Goal: Task Accomplishment & Management: Use online tool/utility

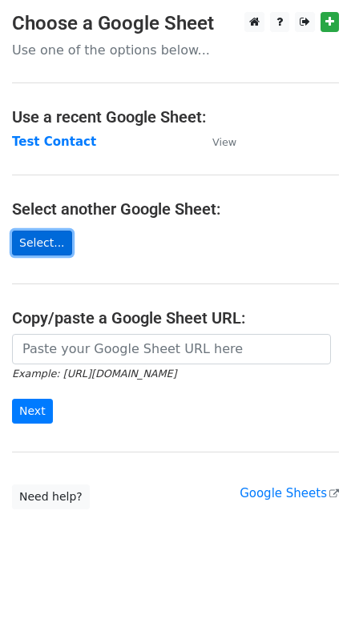
click at [30, 246] on link "Select..." at bounding box center [42, 243] width 60 height 25
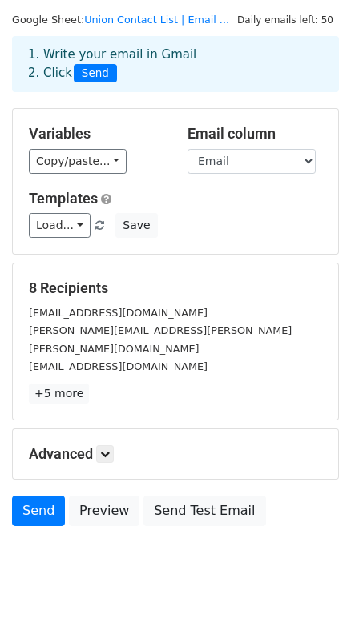
scroll to position [62, 0]
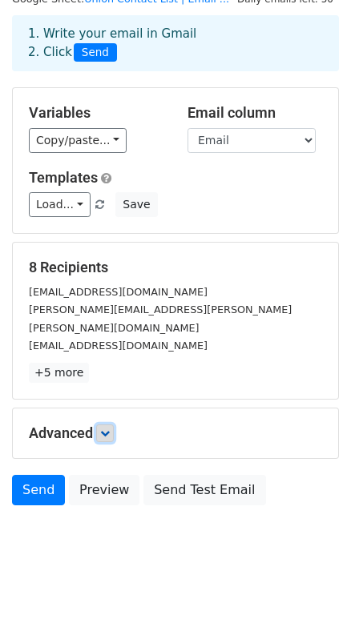
click at [109, 425] on link at bounding box center [105, 434] width 18 height 18
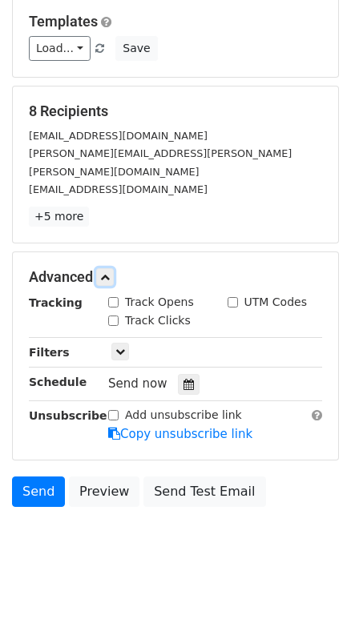
scroll to position [0, 0]
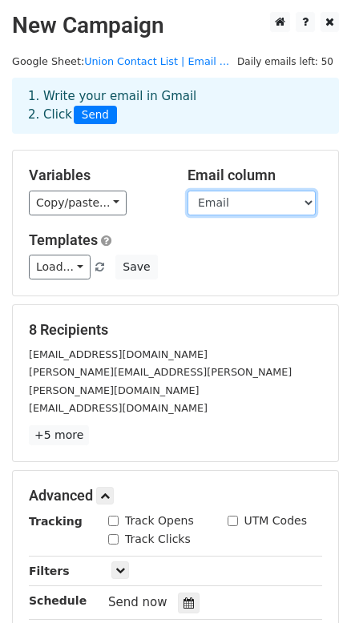
click at [228, 202] on select "Union Title First Name Last Name Email CC" at bounding box center [251, 203] width 128 height 25
click at [296, 155] on div "Variables Copy/paste... {{Union}} {{Title }} {{First Name}} {{Last Name}} {{Ema…" at bounding box center [175, 223] width 325 height 145
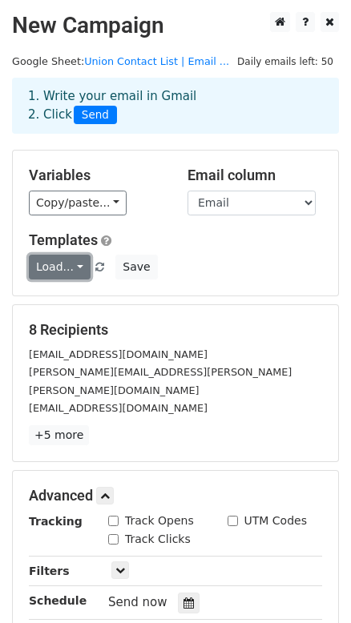
click at [67, 273] on link "Load..." at bounding box center [60, 267] width 62 height 25
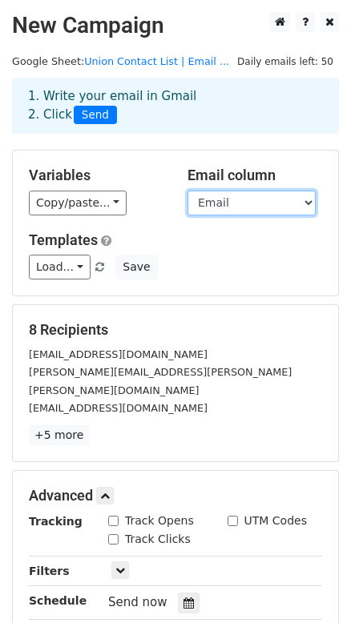
click at [279, 204] on select "Union Title First Name Last Name Email CC" at bounding box center [251, 203] width 128 height 25
click at [260, 192] on select "Union Title First Name Last Name Email CC" at bounding box center [251, 203] width 128 height 25
click at [174, 167] on div "Variables Copy/paste... {{Union}} {{Title }} {{First Name}} {{Last Name}} {{Ema…" at bounding box center [96, 191] width 159 height 49
click at [279, 201] on select "Union Title First Name Last Name Email CC" at bounding box center [251, 203] width 128 height 25
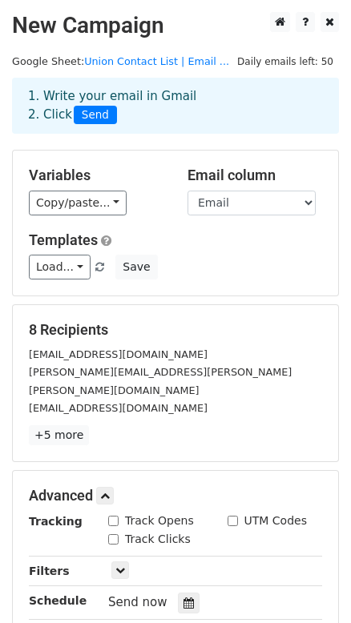
click at [230, 162] on div "Variables Copy/paste... {{Union}} {{Title }} {{First Name}} {{Last Name}} {{Ema…" at bounding box center [175, 223] width 325 height 145
click at [266, 196] on select "Union Title First Name Last Name Email CC" at bounding box center [251, 203] width 128 height 25
select select "CC"
click at [187, 191] on select "Union Title First Name Last Name Email CC" at bounding box center [251, 203] width 128 height 25
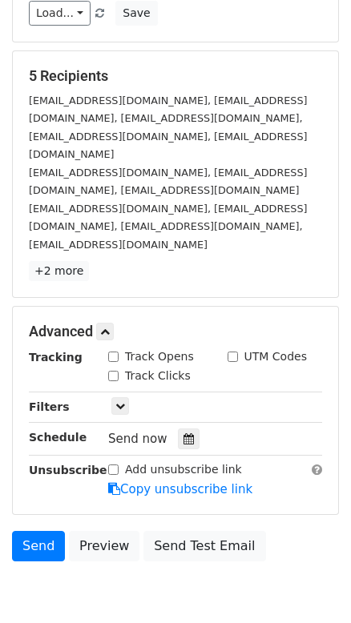
scroll to position [256, 0]
